Goal: Information Seeking & Learning: Learn about a topic

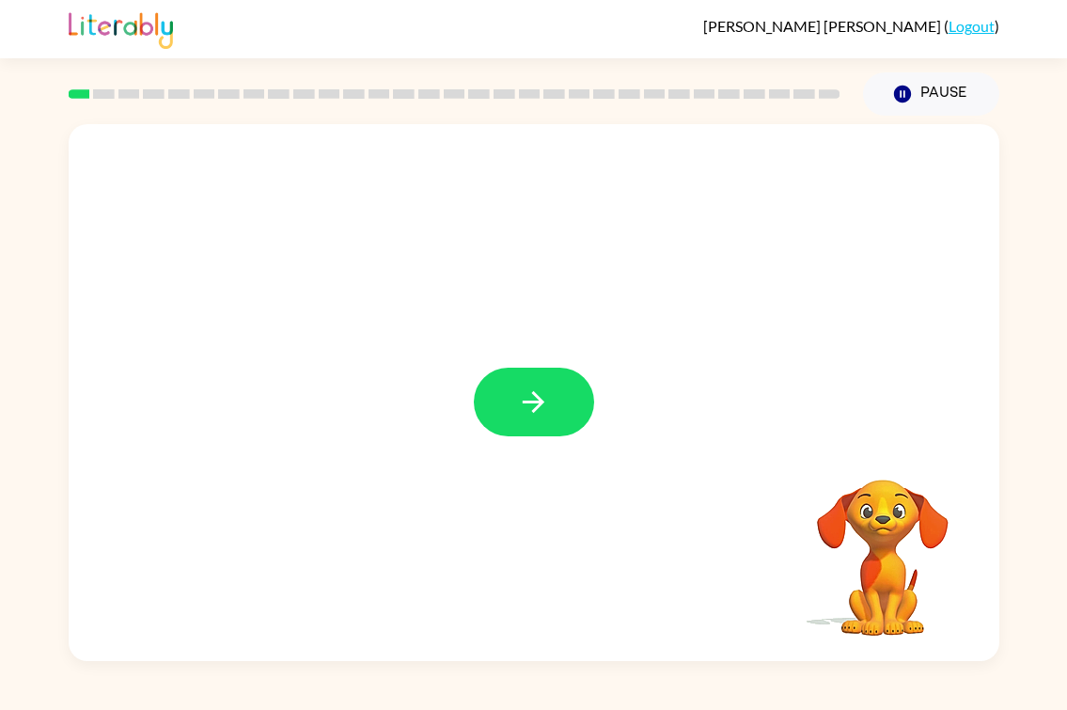
click at [523, 413] on icon "button" at bounding box center [534, 402] width 22 height 22
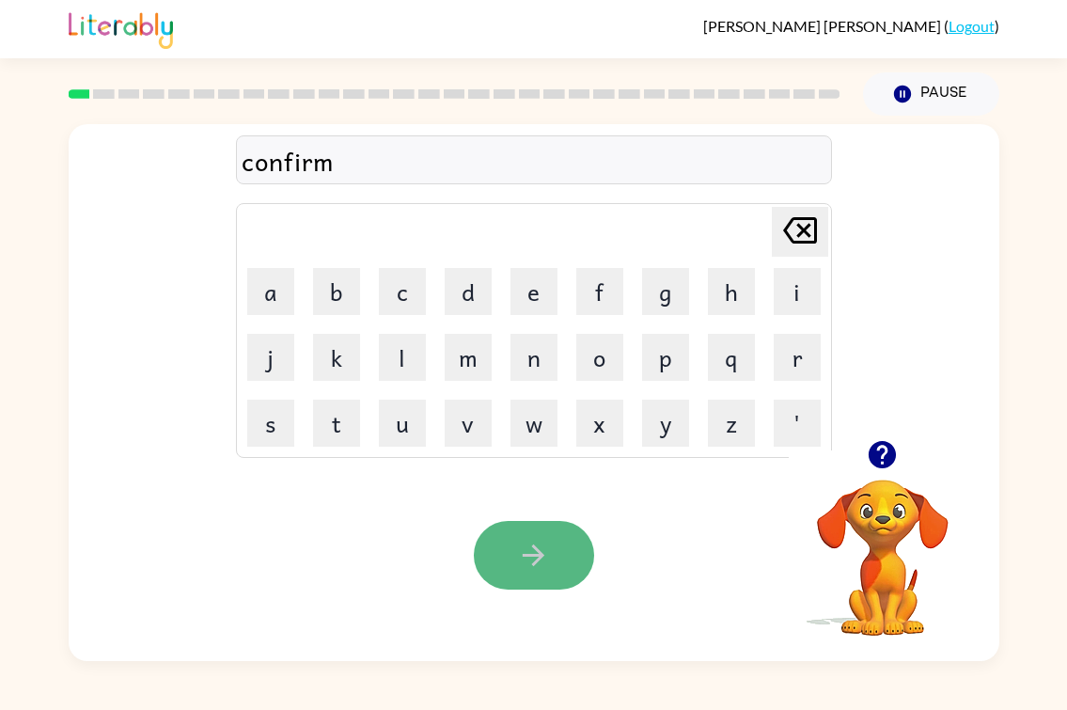
click at [517, 572] on icon "button" at bounding box center [533, 555] width 33 height 33
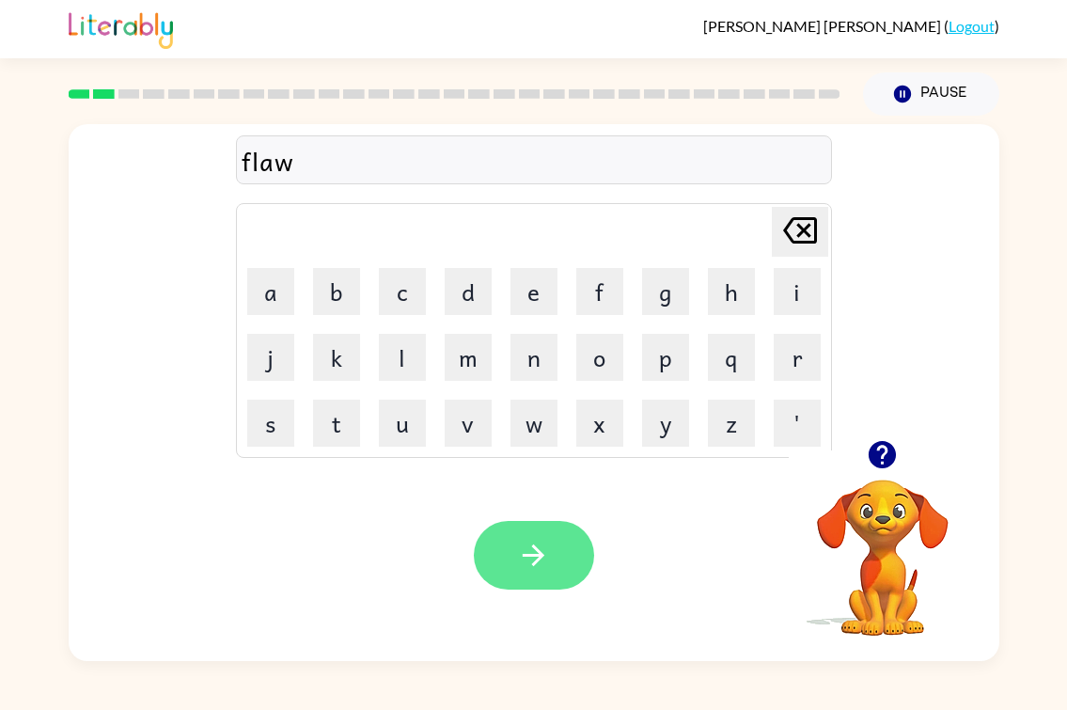
click at [524, 572] on icon "button" at bounding box center [533, 555] width 33 height 33
click at [525, 570] on icon "button" at bounding box center [533, 555] width 33 height 33
click at [533, 563] on icon "button" at bounding box center [534, 555] width 22 height 22
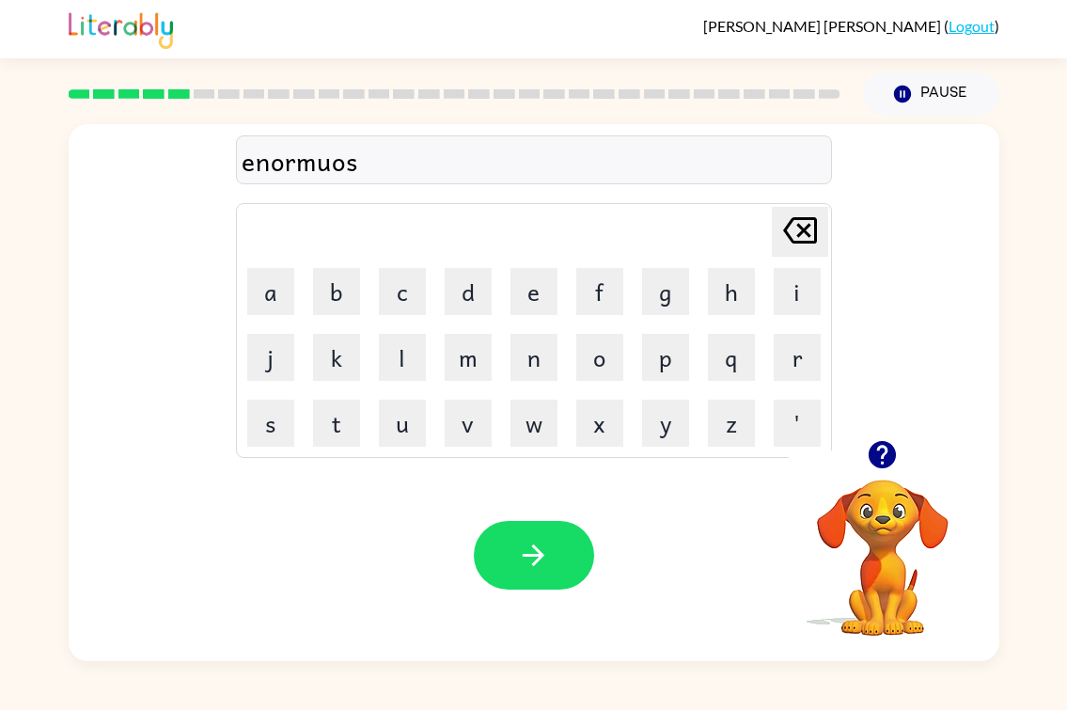
click at [483, 181] on div "enormuos" at bounding box center [534, 160] width 585 height 39
click at [521, 572] on icon "button" at bounding box center [533, 555] width 33 height 33
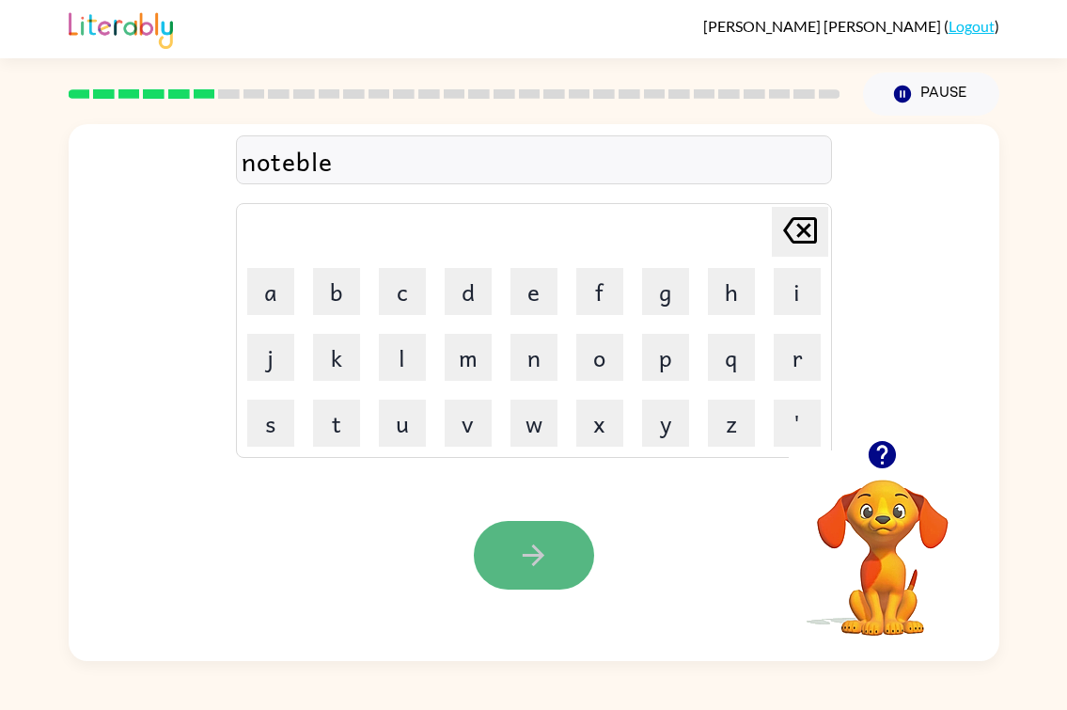
click at [521, 547] on button "button" at bounding box center [534, 555] width 120 height 69
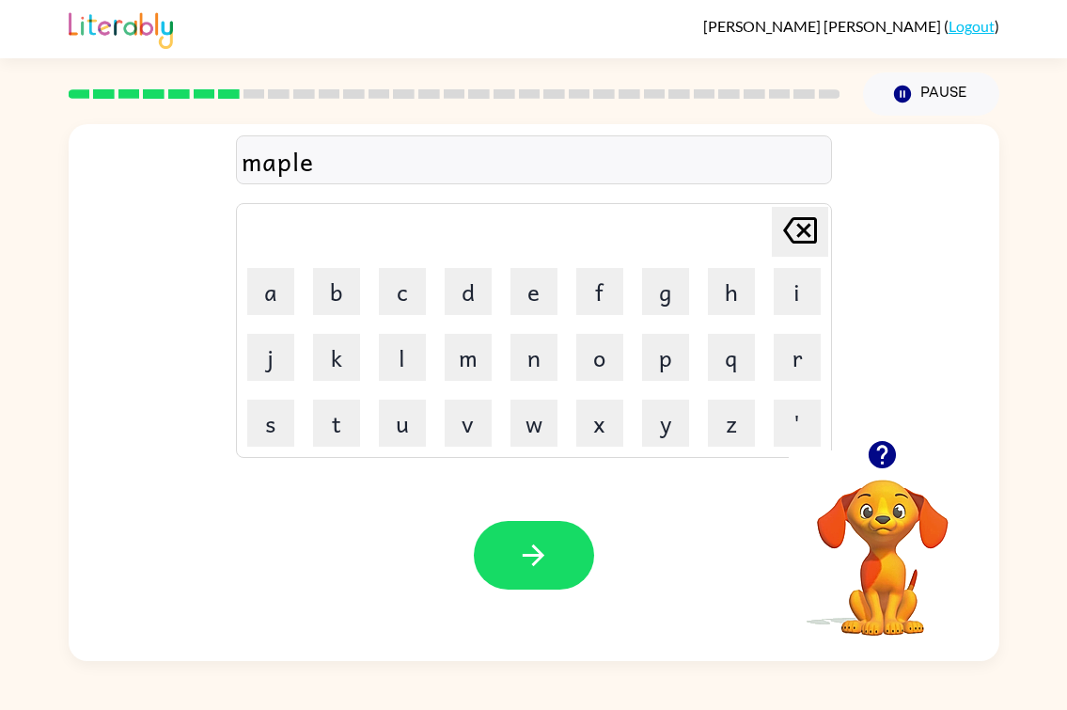
click at [339, 181] on div "maple" at bounding box center [534, 160] width 585 height 39
click at [397, 181] on div "maple" at bounding box center [534, 160] width 585 height 39
click at [327, 181] on div "maple" at bounding box center [534, 160] width 585 height 39
click at [392, 181] on div "maple" at bounding box center [534, 160] width 585 height 39
click at [517, 566] on icon "button" at bounding box center [533, 555] width 33 height 33
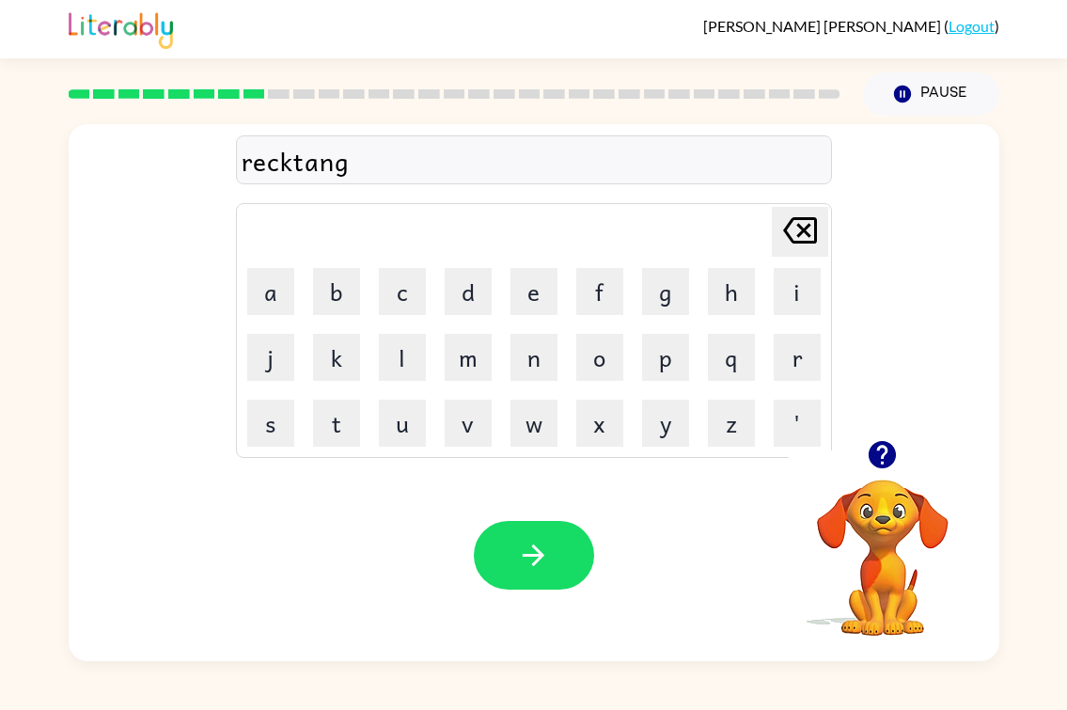
click at [453, 181] on div "recktang" at bounding box center [534, 160] width 585 height 39
click at [341, 181] on div "recktangle" at bounding box center [534, 160] width 585 height 39
click at [545, 571] on icon "button" at bounding box center [533, 555] width 33 height 33
click at [490, 181] on div "disrespeckt" at bounding box center [534, 160] width 585 height 39
click at [522, 181] on div "disrespeckt" at bounding box center [534, 160] width 585 height 39
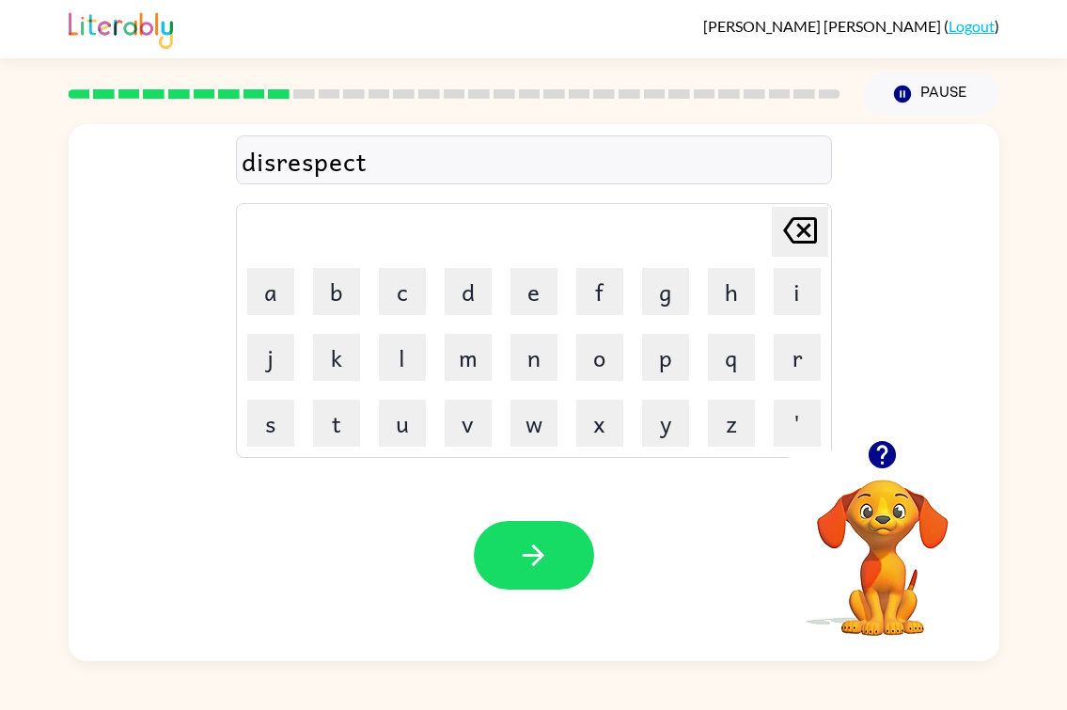
click at [482, 181] on div "disrespect" at bounding box center [534, 160] width 585 height 39
click at [527, 181] on div "disrespeckt" at bounding box center [534, 160] width 585 height 39
click at [528, 572] on icon "button" at bounding box center [533, 555] width 33 height 33
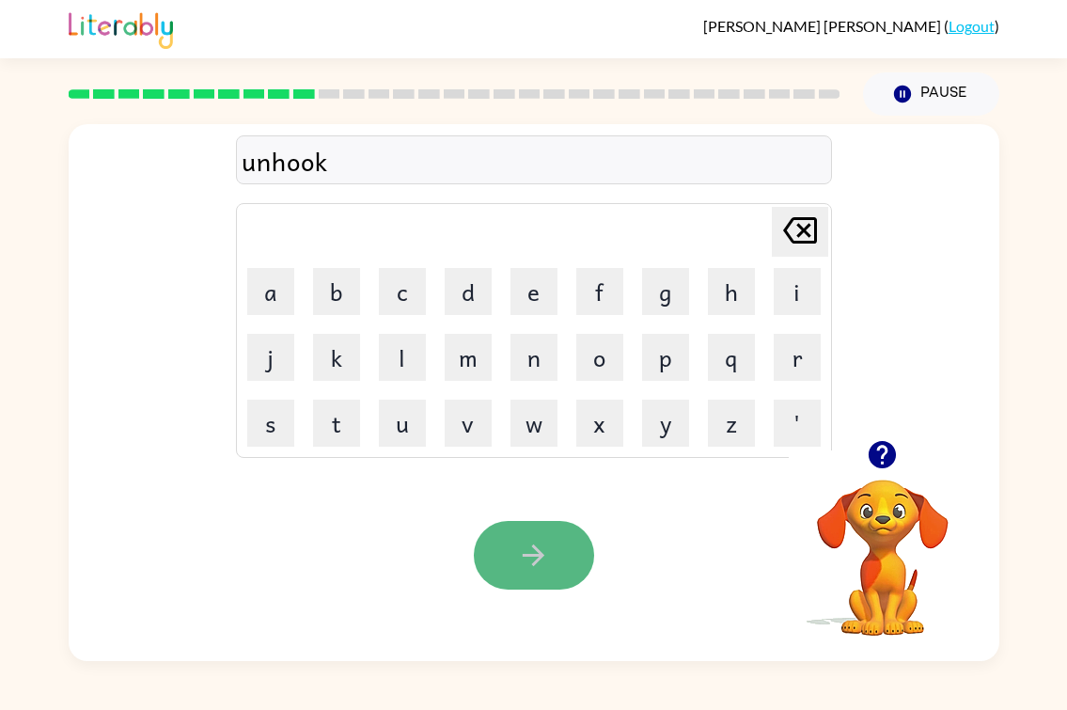
click at [536, 572] on icon "button" at bounding box center [533, 555] width 33 height 33
click at [543, 566] on icon "button" at bounding box center [534, 555] width 22 height 22
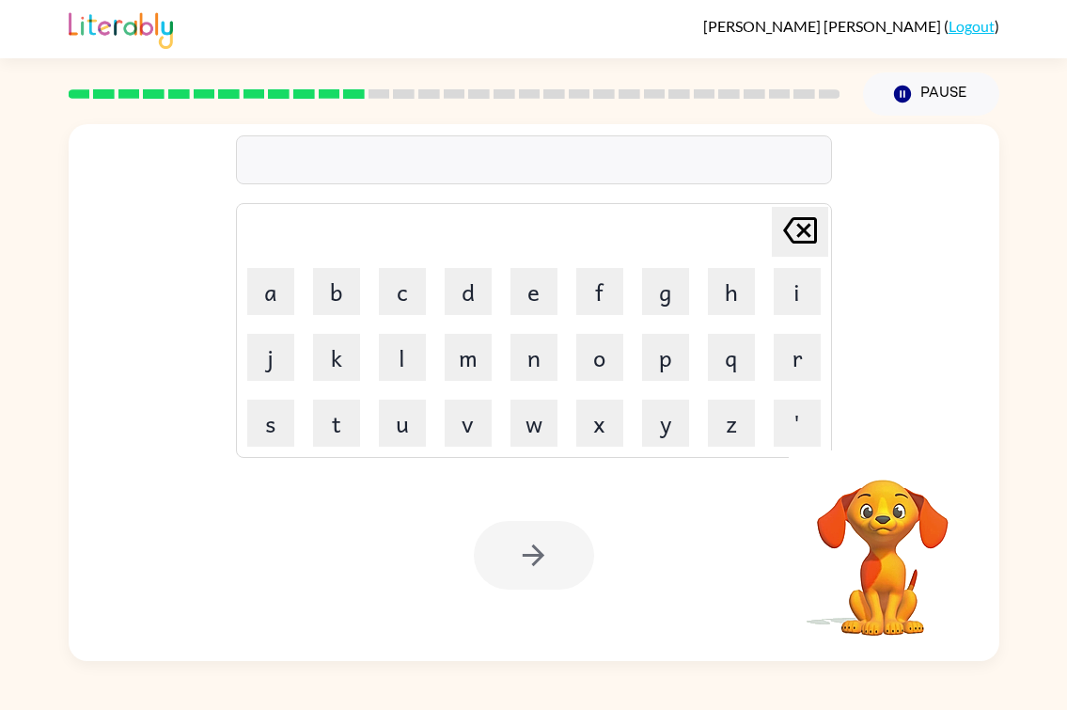
click at [333, 184] on div at bounding box center [534, 159] width 596 height 49
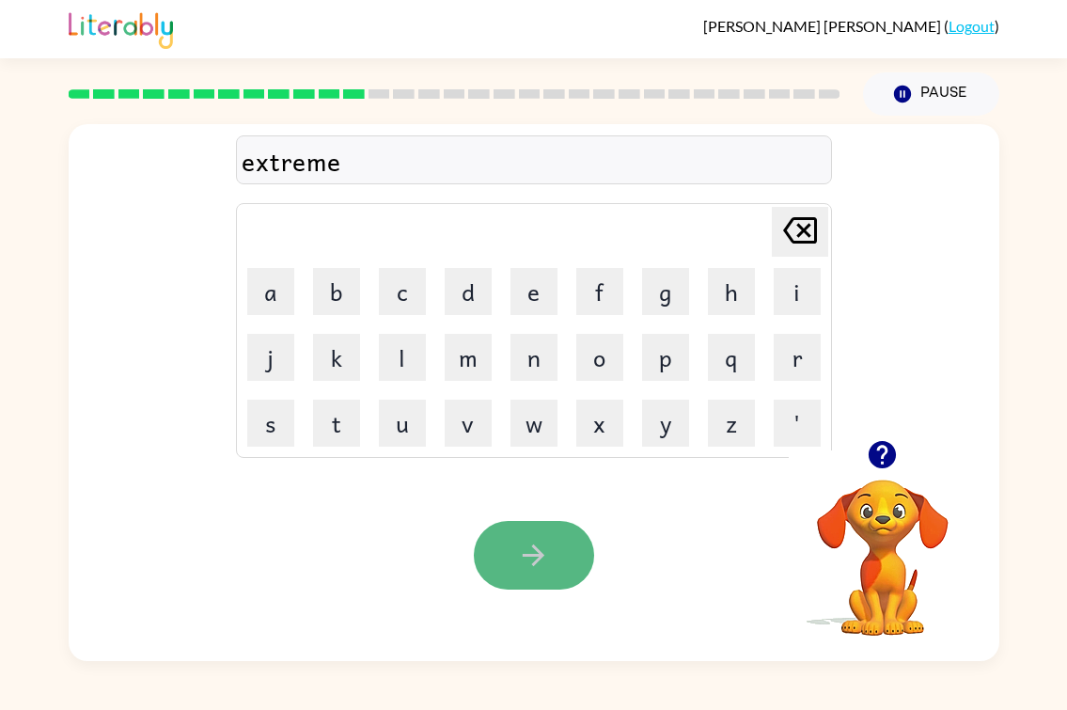
click at [517, 572] on icon "button" at bounding box center [533, 555] width 33 height 33
click at [542, 566] on icon "button" at bounding box center [534, 555] width 22 height 22
click at [534, 566] on icon "button" at bounding box center [534, 555] width 22 height 22
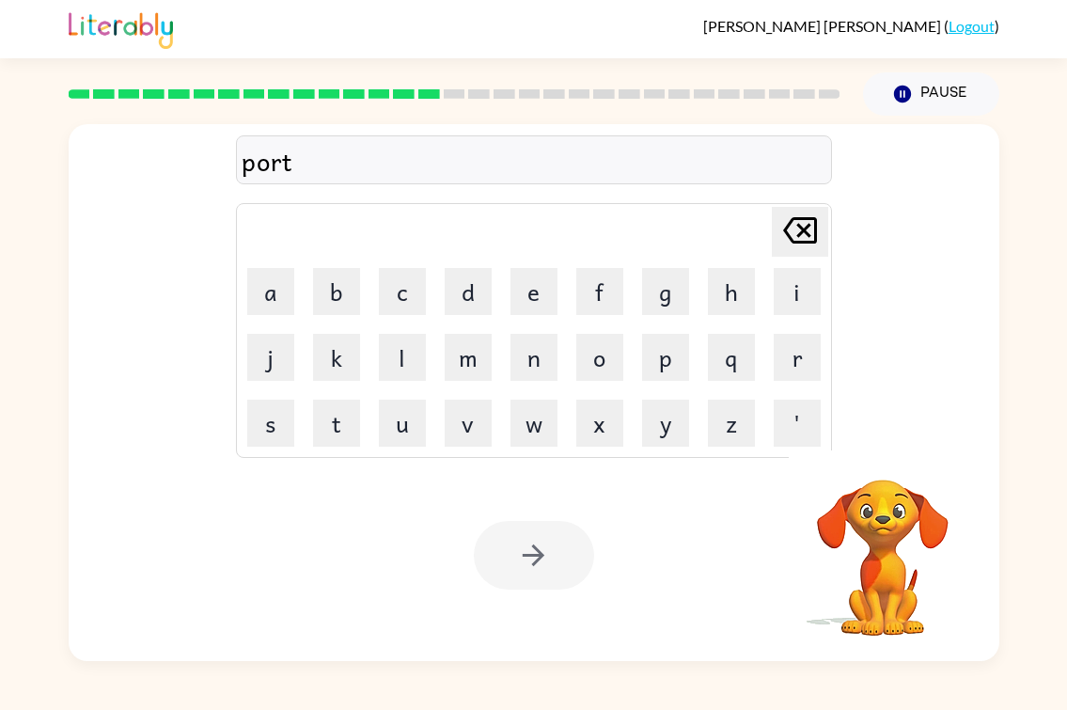
click at [520, 583] on div at bounding box center [534, 555] width 120 height 69
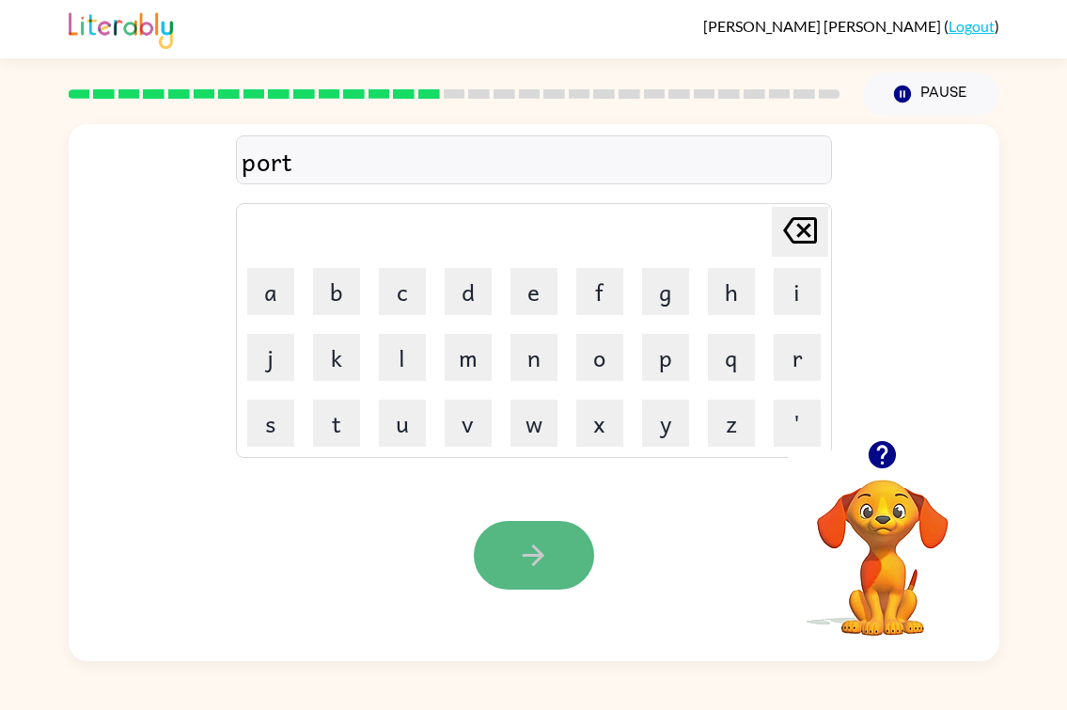
click at [550, 572] on icon "button" at bounding box center [533, 555] width 33 height 33
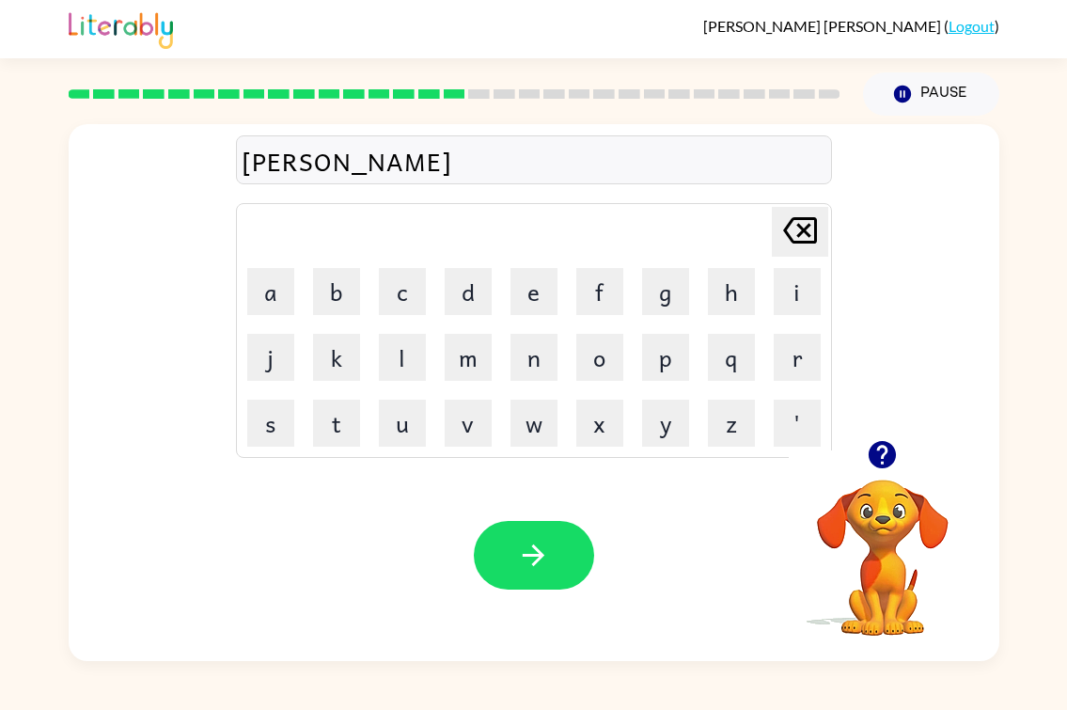
click at [417, 181] on div "[PERSON_NAME]" at bounding box center [534, 160] width 585 height 39
click at [393, 181] on div "[PERSON_NAME]" at bounding box center [534, 160] width 585 height 39
click at [524, 572] on icon "button" at bounding box center [533, 555] width 33 height 33
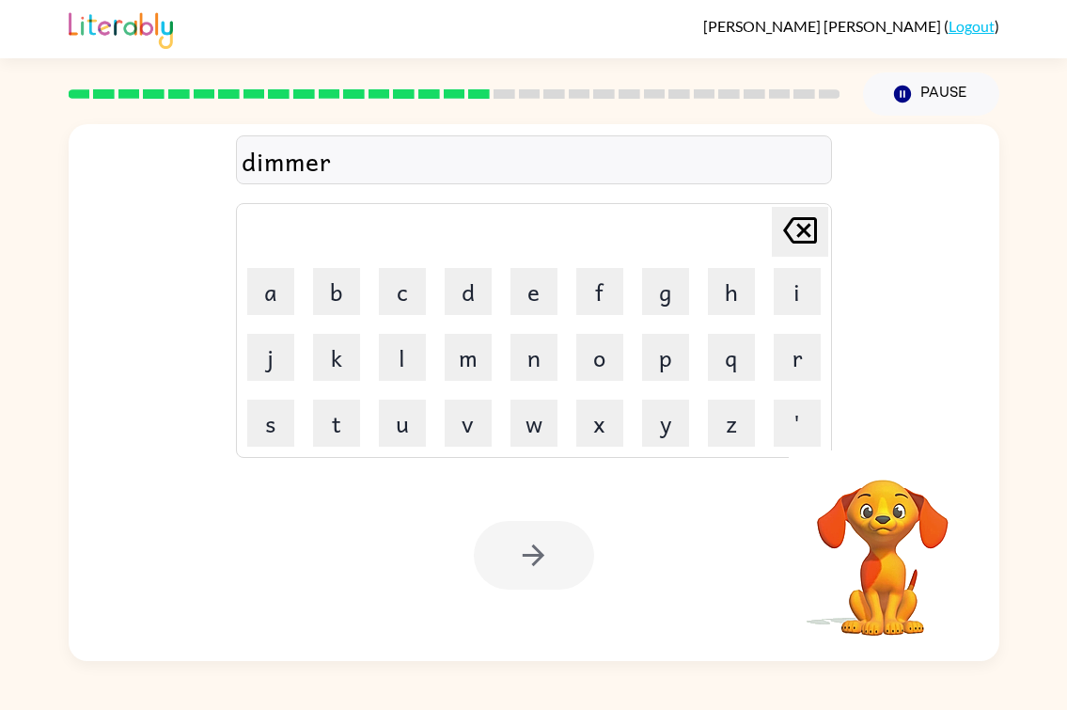
click at [521, 583] on div at bounding box center [534, 555] width 120 height 69
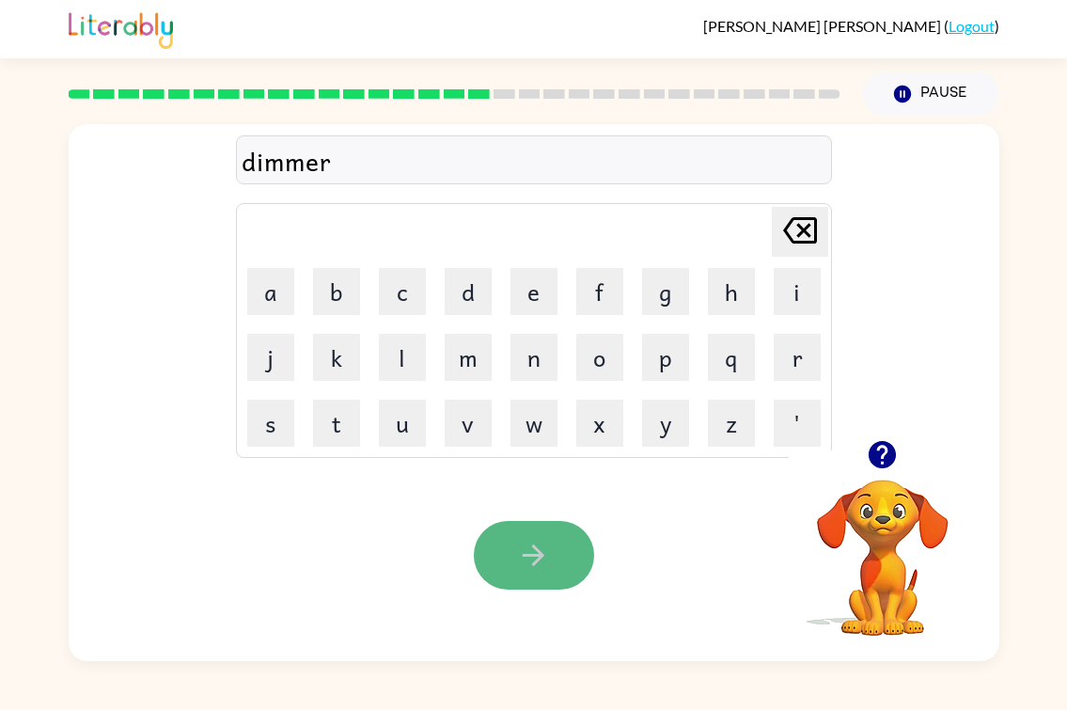
click at [531, 572] on icon "button" at bounding box center [533, 555] width 33 height 33
click at [434, 174] on div "luckest" at bounding box center [534, 160] width 585 height 39
click at [466, 181] on div "luckest" at bounding box center [534, 160] width 585 height 39
click at [528, 572] on icon "button" at bounding box center [533, 555] width 33 height 33
click at [550, 569] on icon "button" at bounding box center [533, 555] width 33 height 33
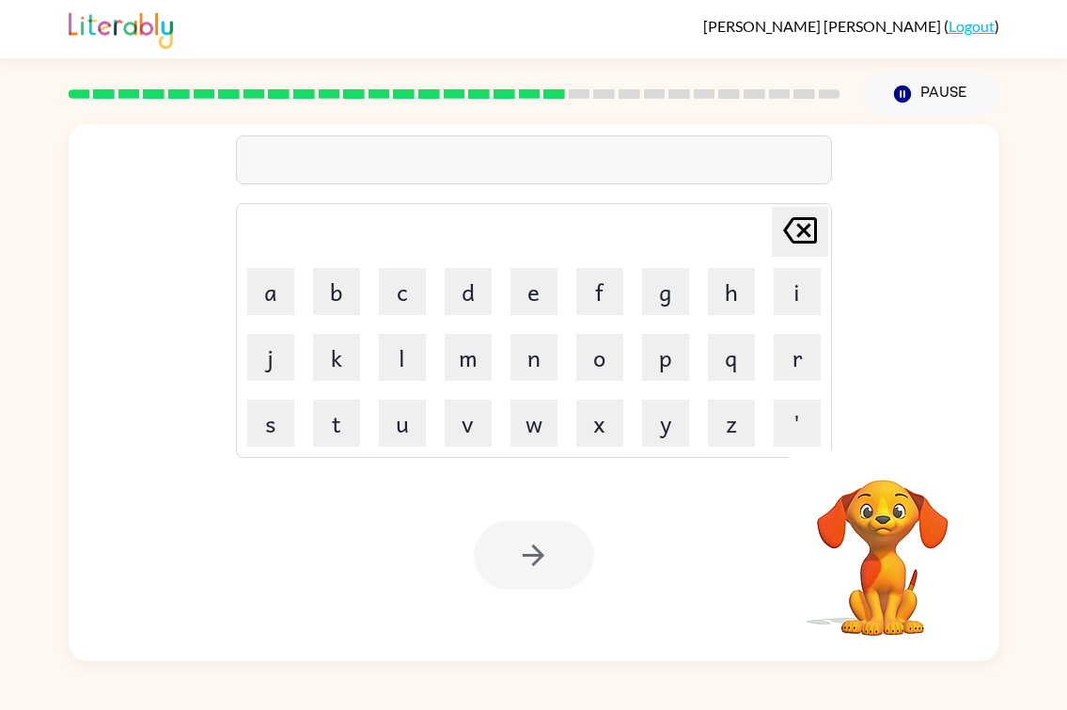
click at [440, 152] on div "[PERSON_NAME] last character input a b c d e f g h i j k l m n o p q r s t u v …" at bounding box center [534, 282] width 596 height 351
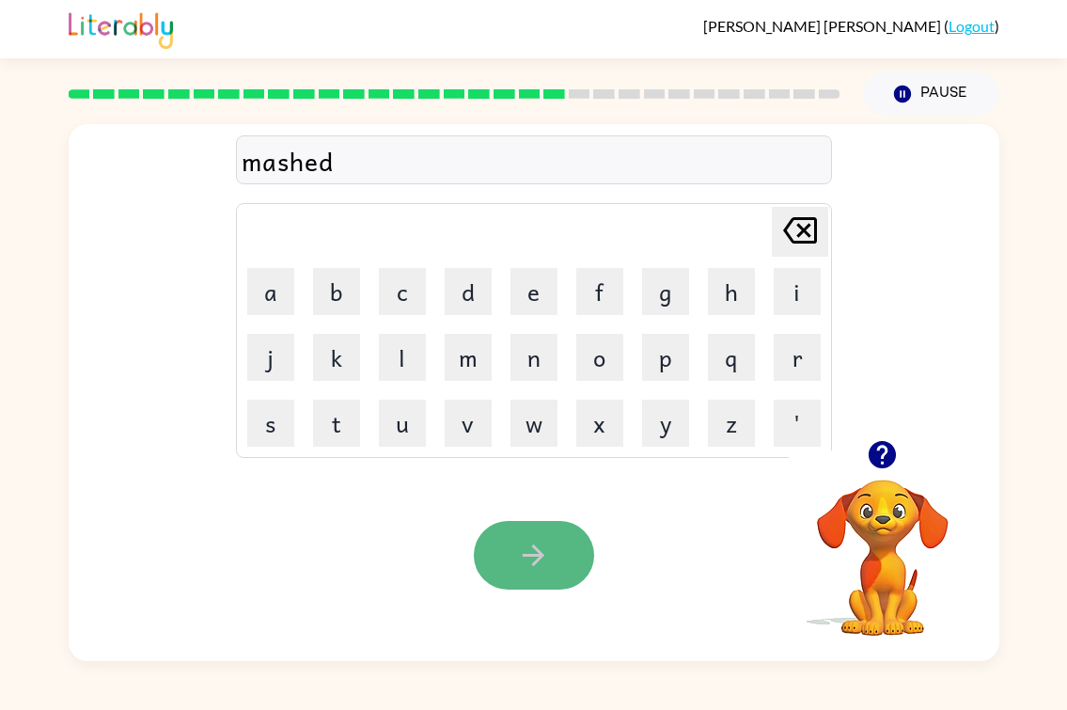
click at [550, 572] on icon "button" at bounding box center [533, 555] width 33 height 33
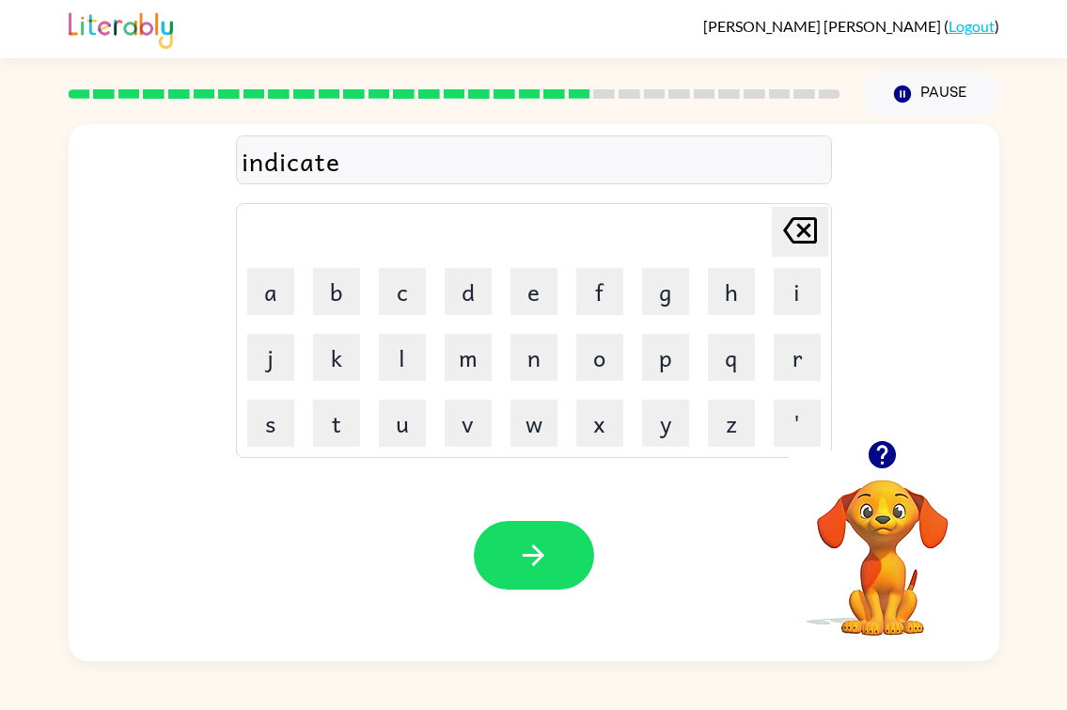
click at [353, 181] on div "indicate" at bounding box center [534, 160] width 585 height 39
click at [352, 181] on div "indicate" at bounding box center [534, 160] width 585 height 39
click at [550, 572] on icon "button" at bounding box center [533, 555] width 33 height 33
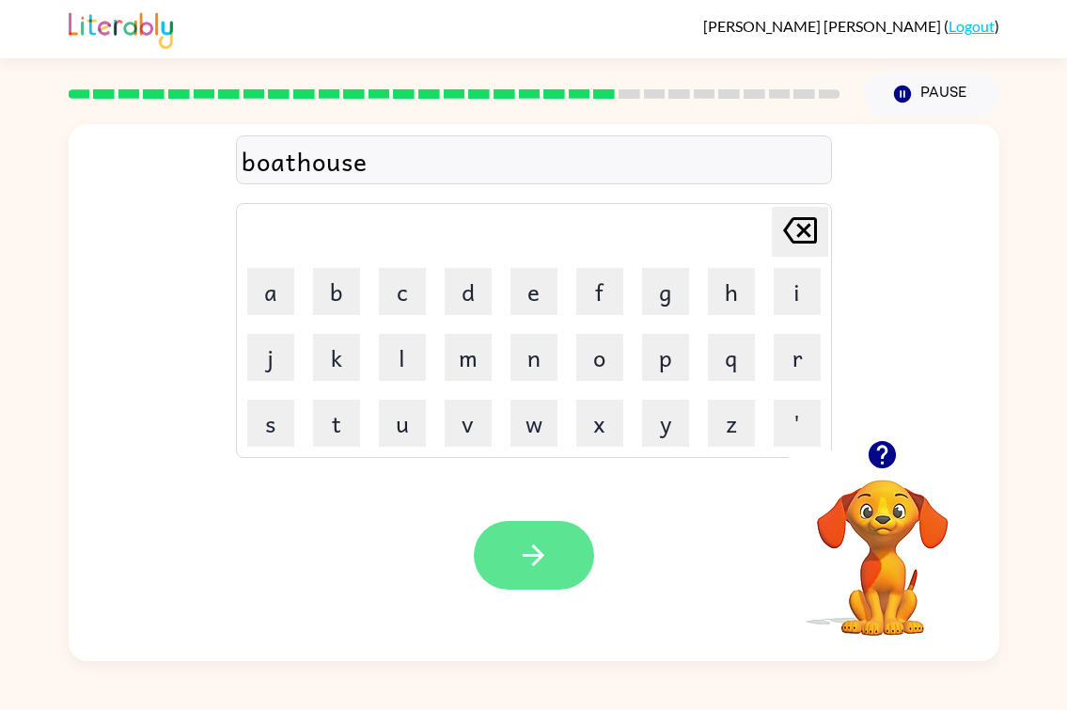
click at [550, 572] on icon "button" at bounding box center [533, 555] width 33 height 33
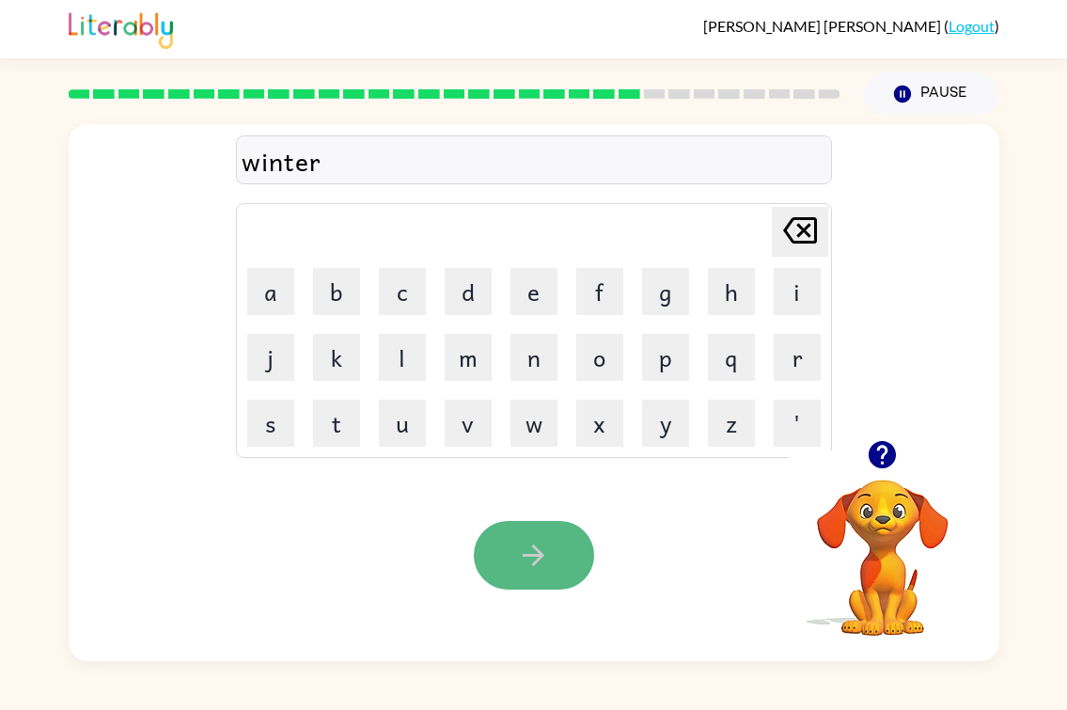
click at [519, 572] on icon "button" at bounding box center [533, 555] width 33 height 33
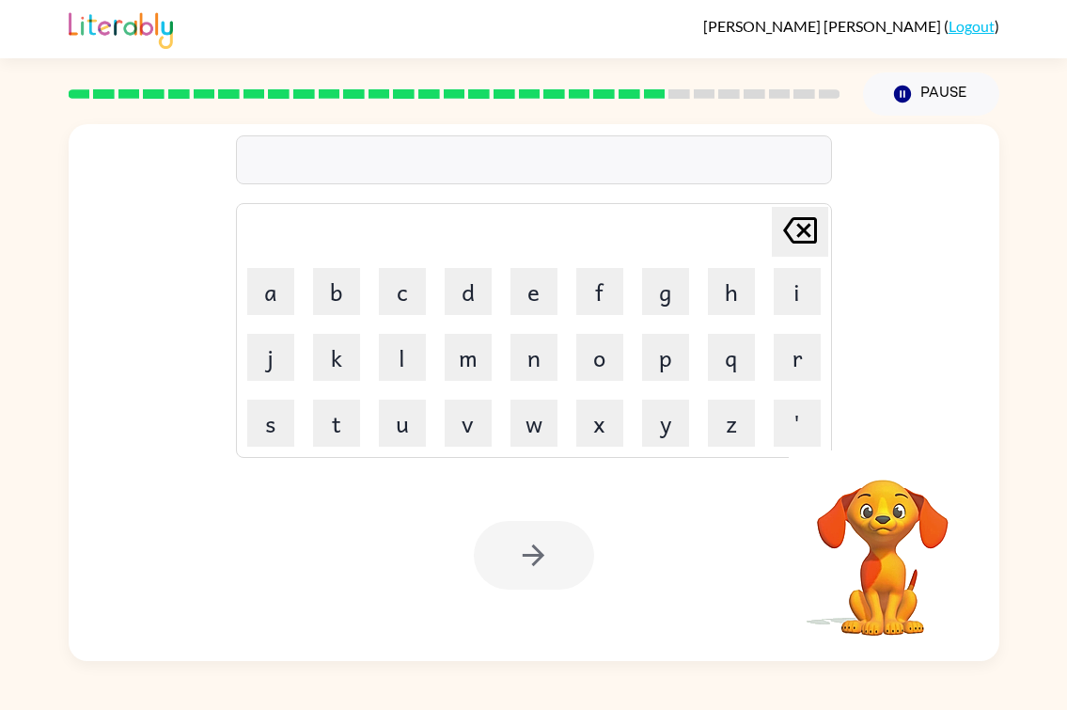
click at [415, 184] on div at bounding box center [534, 159] width 596 height 49
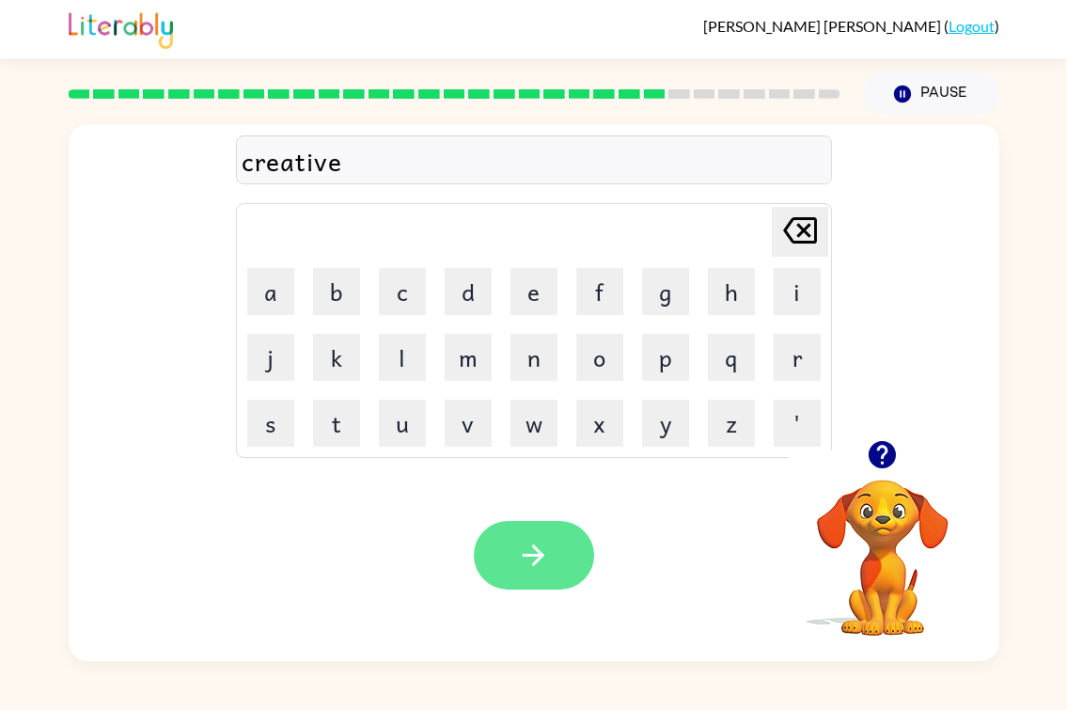
click at [498, 575] on button "button" at bounding box center [534, 555] width 120 height 69
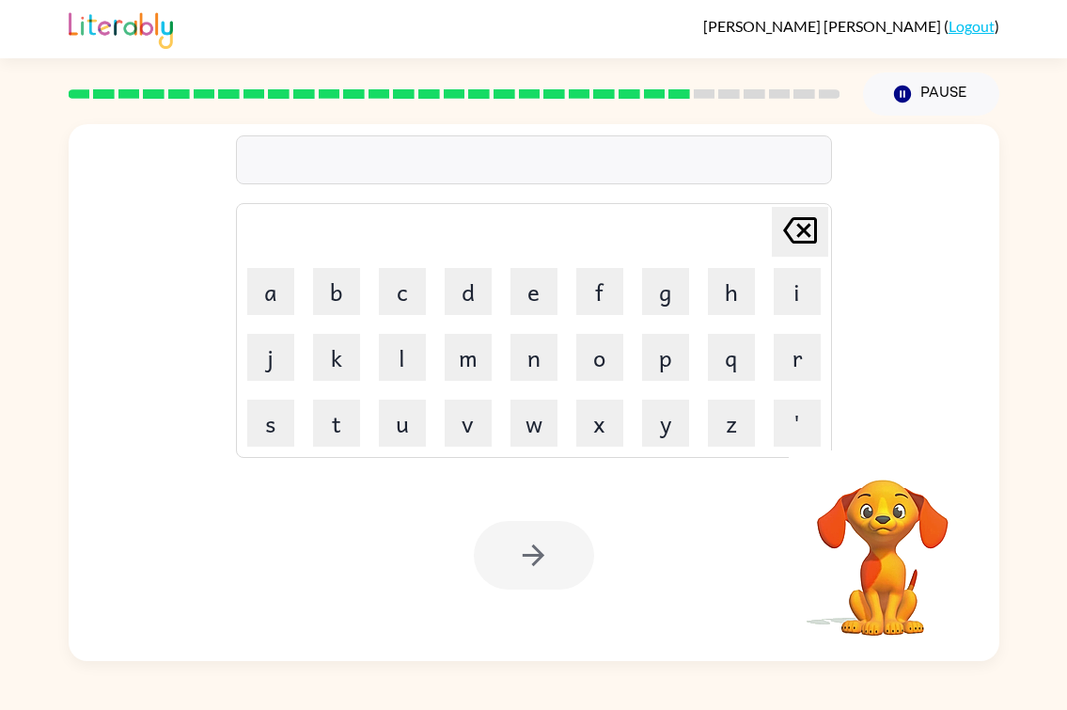
click at [307, 184] on div at bounding box center [534, 159] width 596 height 49
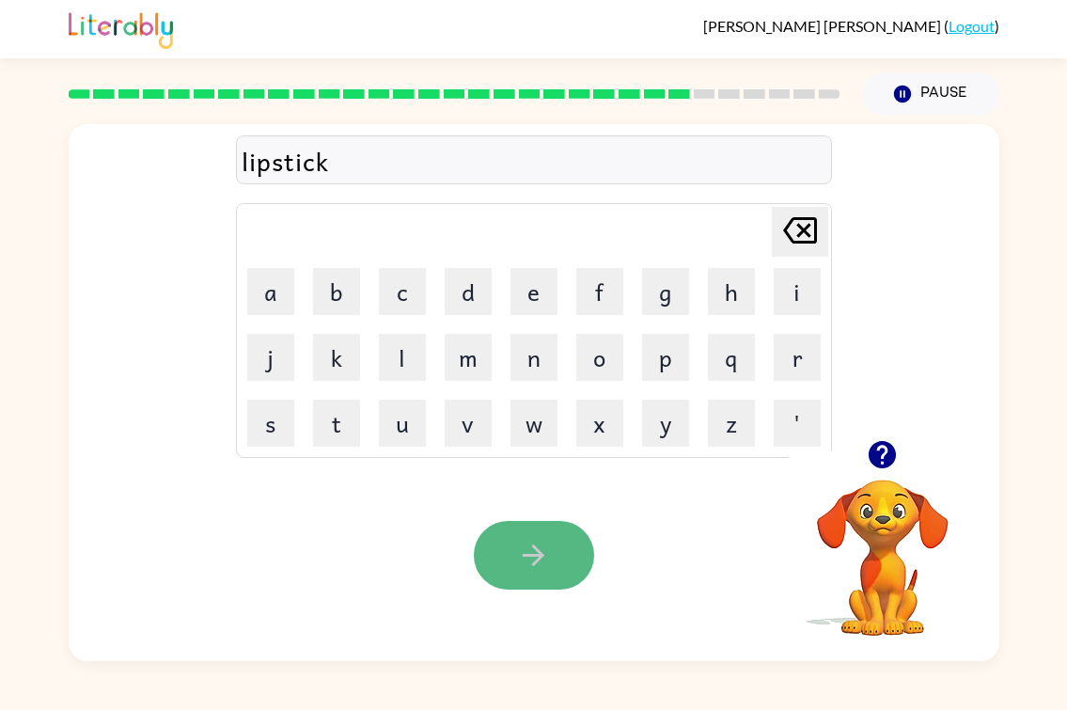
click at [528, 572] on icon "button" at bounding box center [533, 555] width 33 height 33
click at [529, 571] on icon "button" at bounding box center [533, 555] width 33 height 33
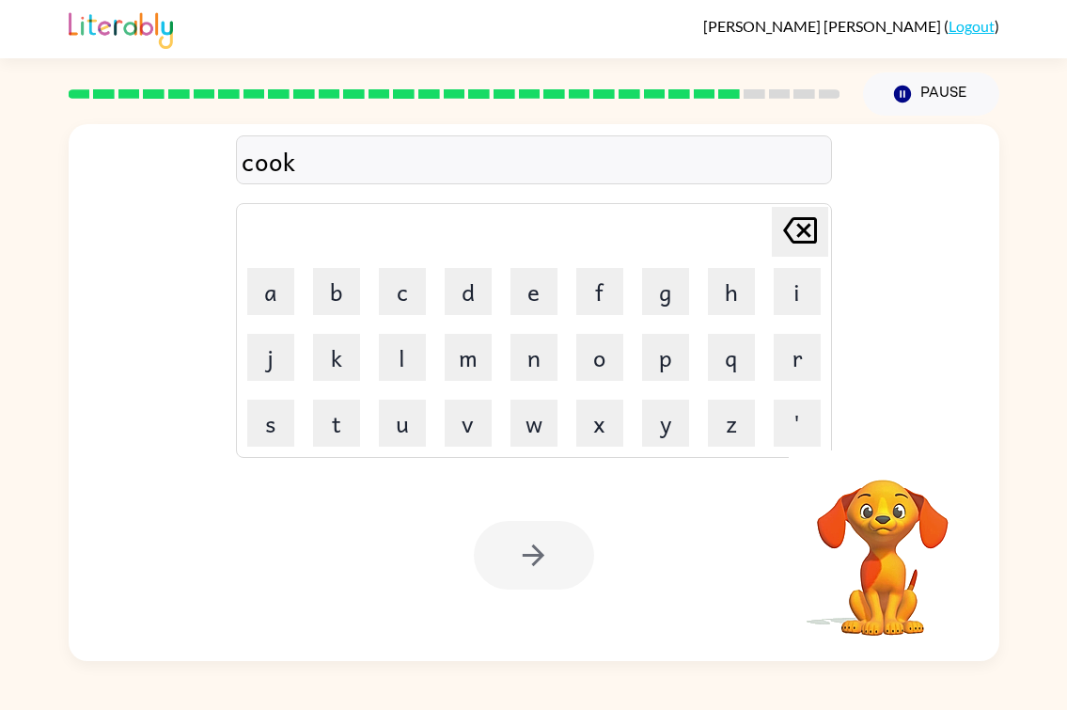
click at [511, 557] on div at bounding box center [534, 555] width 120 height 69
click at [533, 577] on div at bounding box center [534, 555] width 120 height 69
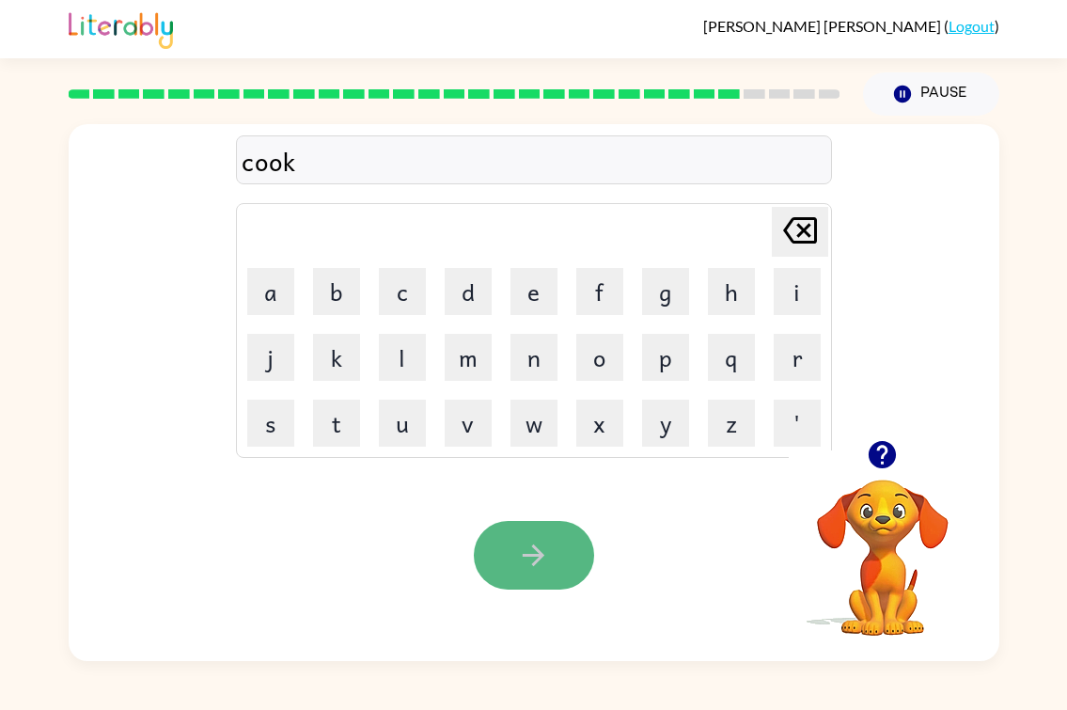
click at [543, 566] on icon "button" at bounding box center [534, 555] width 22 height 22
click at [525, 562] on icon "button" at bounding box center [533, 555] width 33 height 33
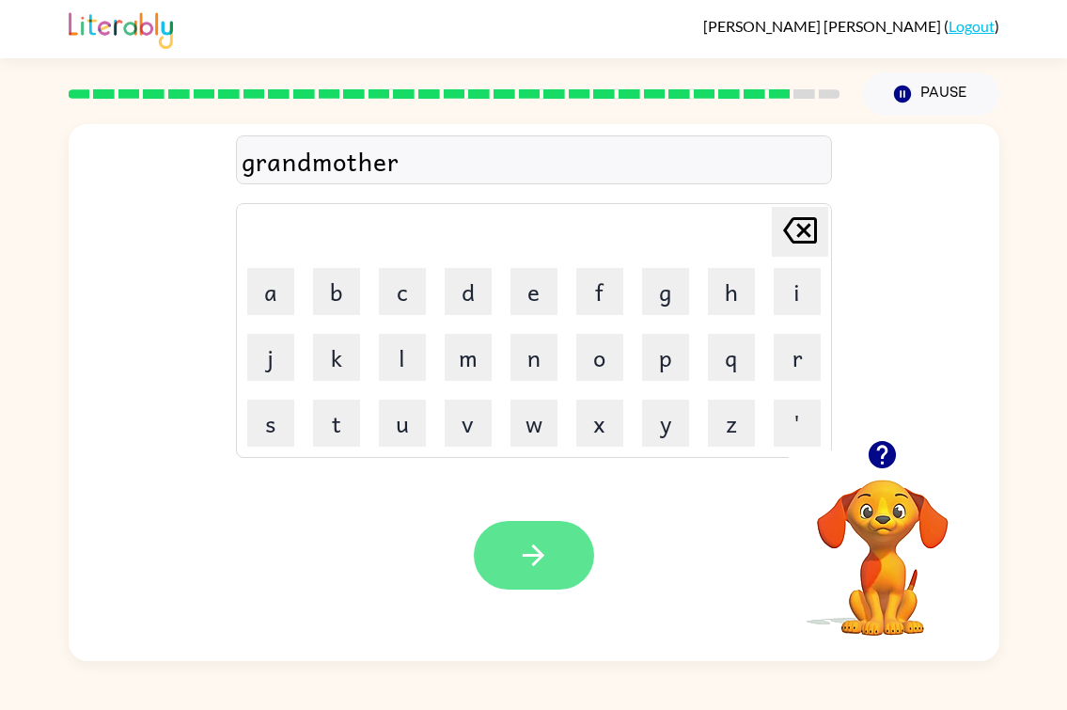
click at [499, 574] on button "button" at bounding box center [534, 555] width 120 height 69
click at [545, 572] on icon "button" at bounding box center [533, 555] width 33 height 33
